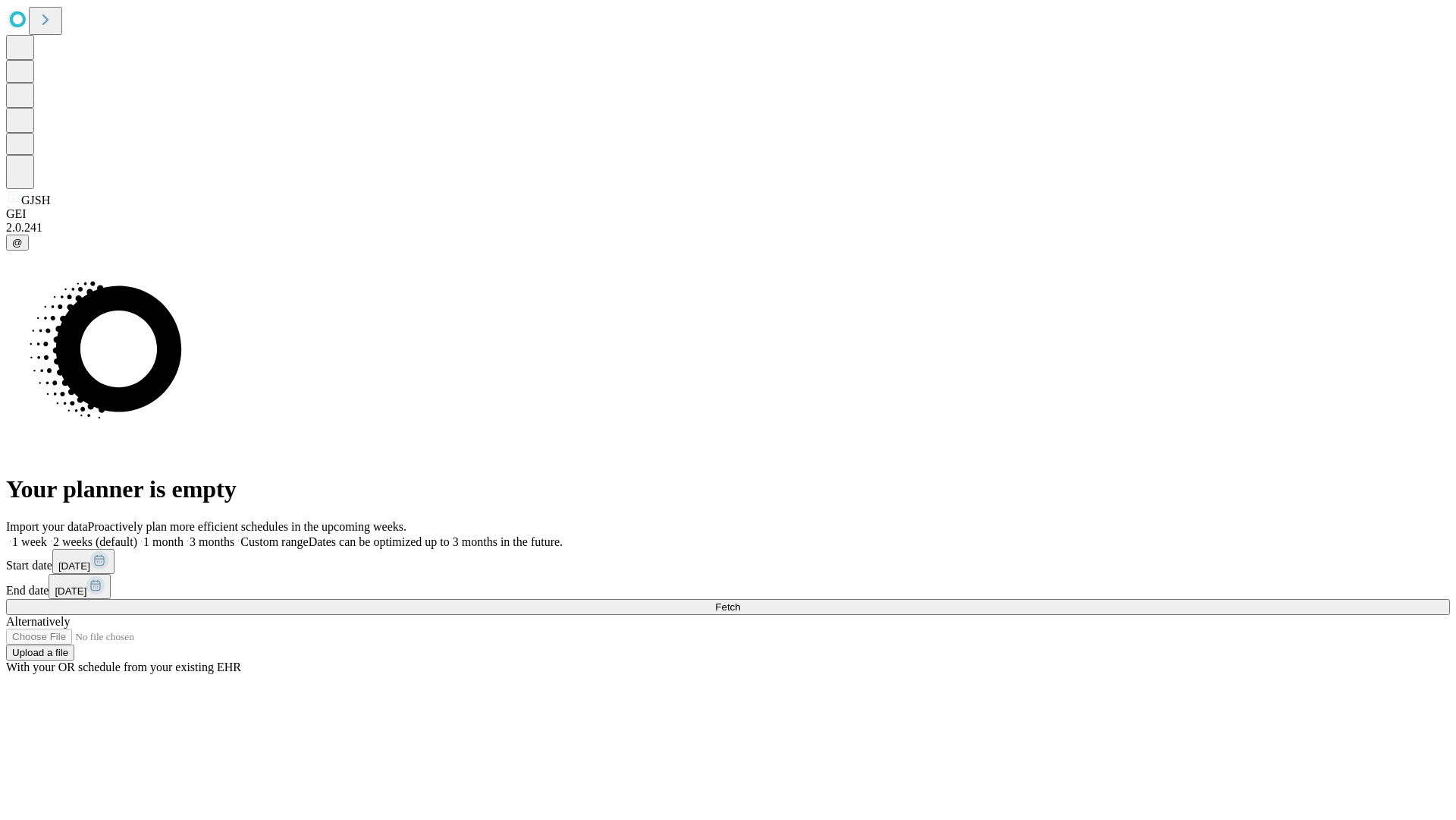
click at [740, 601] on span "Fetch" at bounding box center [728, 607] width 25 height 11
